Goal: Transaction & Acquisition: Purchase product/service

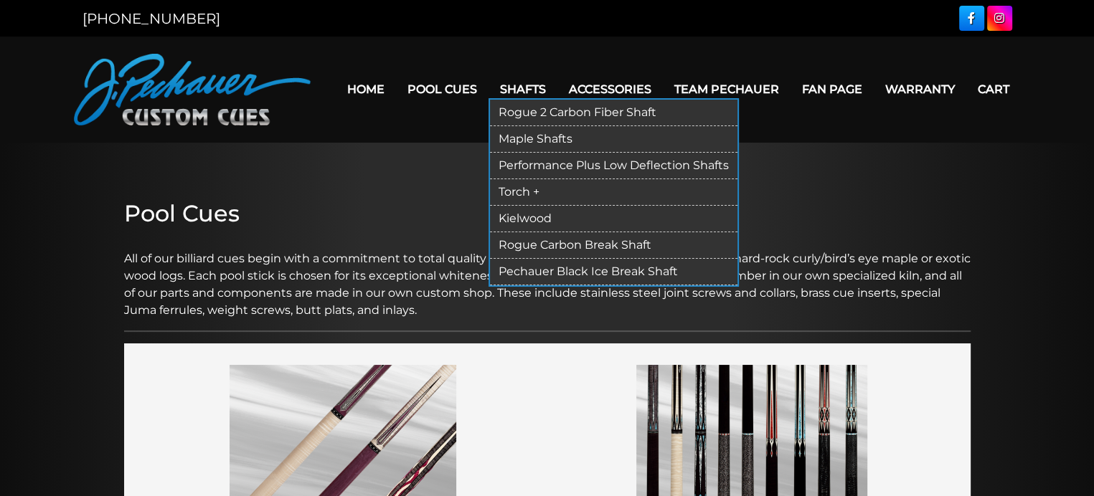
drag, startPoint x: 499, startPoint y: 235, endPoint x: 557, endPoint y: 139, distance: 112.3
click at [557, 139] on link "Maple Shafts" at bounding box center [613, 139] width 247 height 27
click at [557, 140] on link "Maple Shafts" at bounding box center [613, 139] width 247 height 27
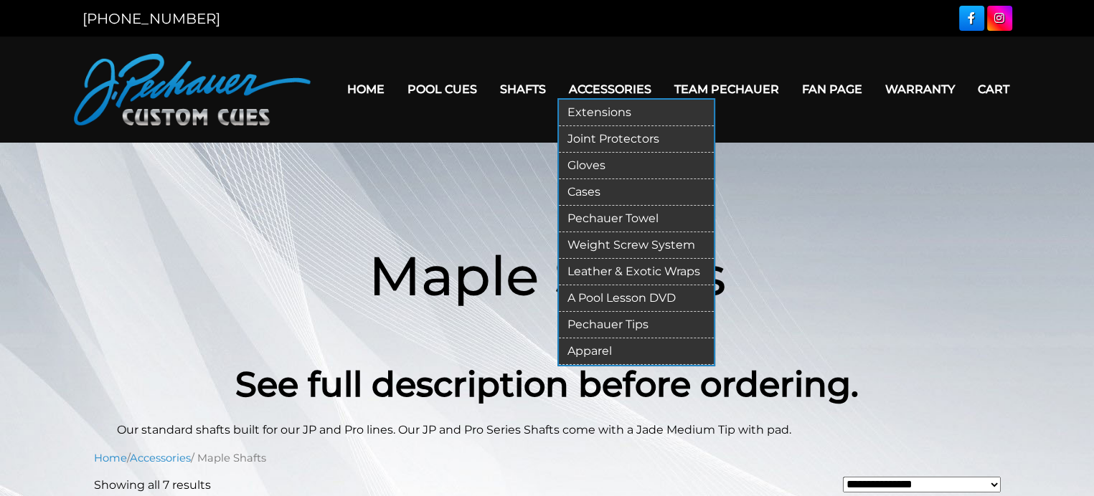
click at [598, 324] on link "Pechauer Tips" at bounding box center [636, 325] width 155 height 27
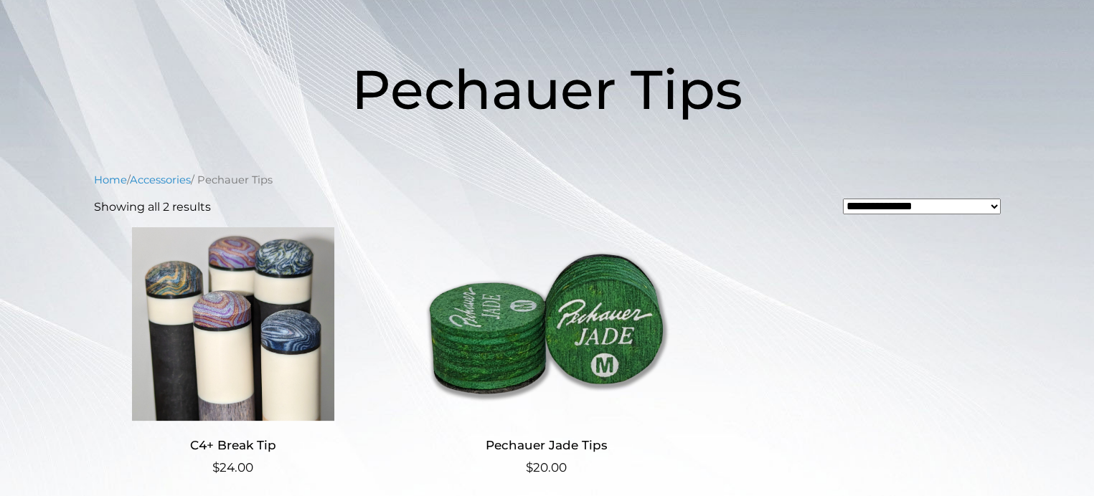
scroll to position [186, 0]
click at [252, 290] on img at bounding box center [233, 325] width 279 height 194
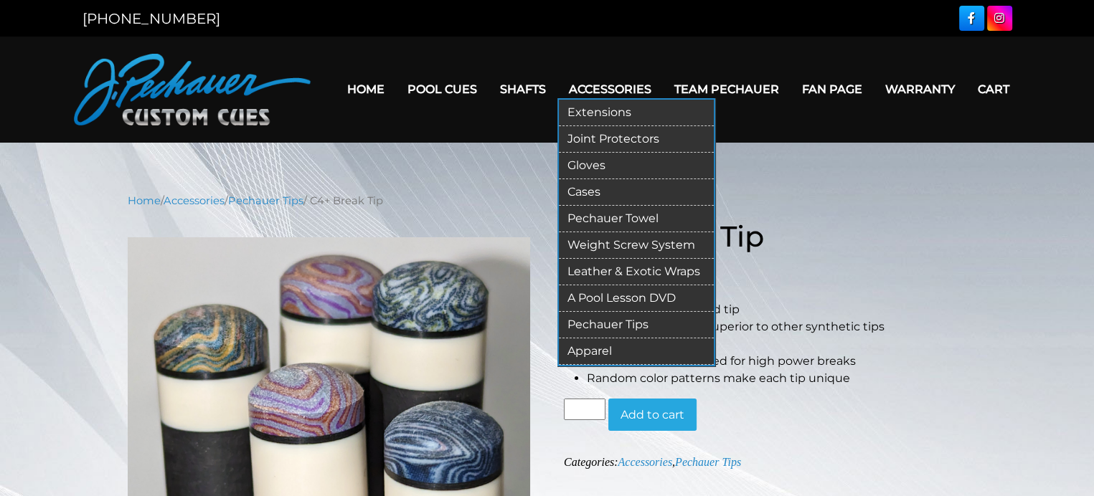
click at [595, 192] on link "Cases" at bounding box center [636, 192] width 155 height 27
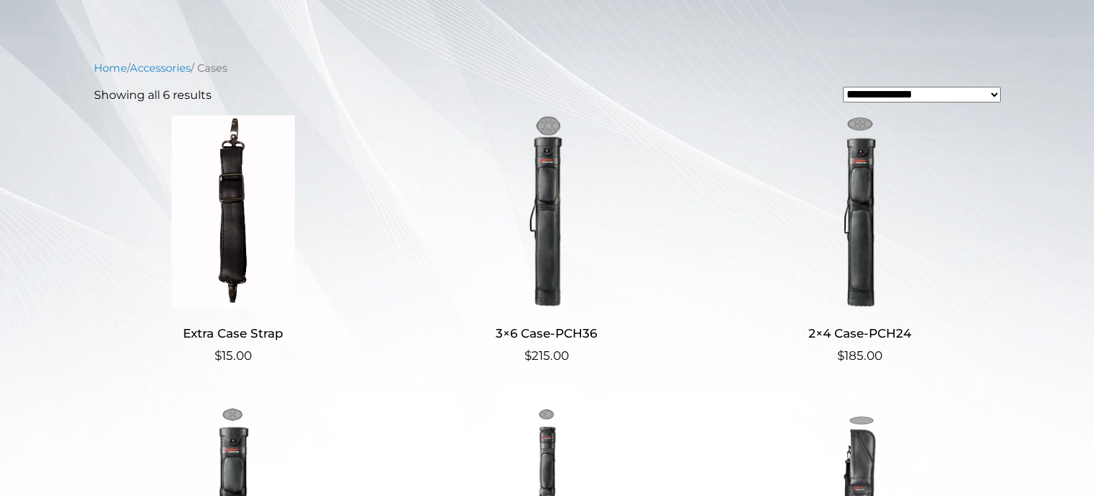
scroll to position [295, 0]
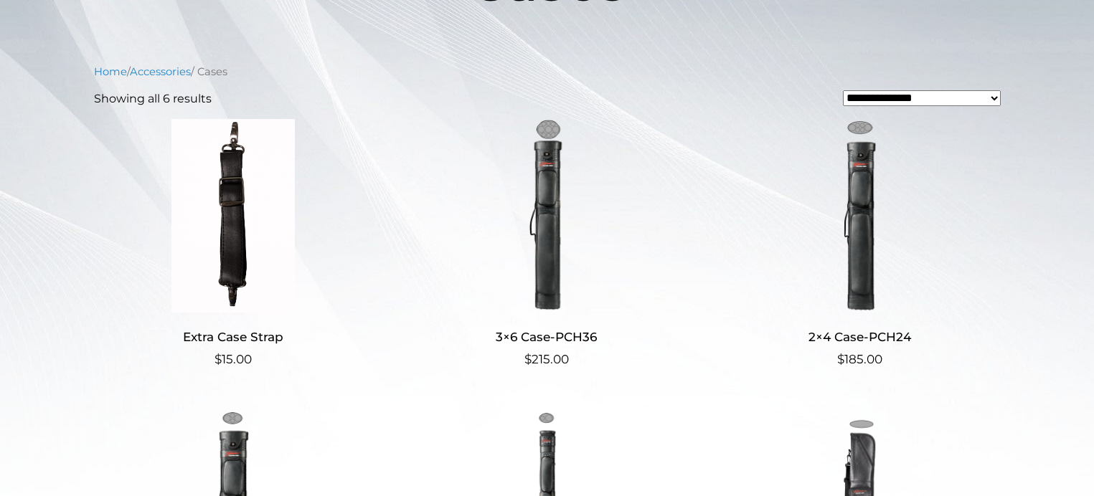
click at [542, 183] on img at bounding box center [546, 216] width 279 height 194
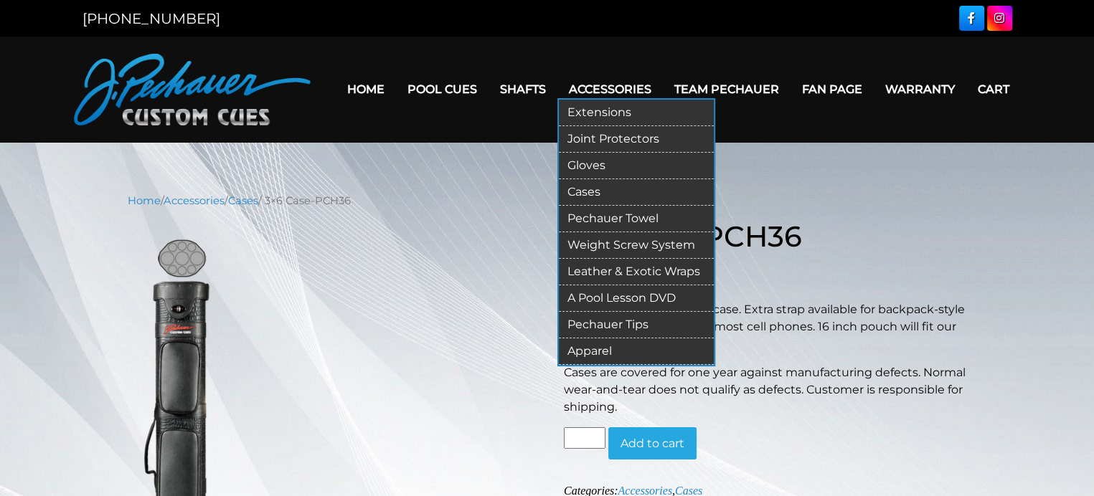
click at [596, 194] on link "Cases" at bounding box center [636, 192] width 155 height 27
